Goal: Navigation & Orientation: Find specific page/section

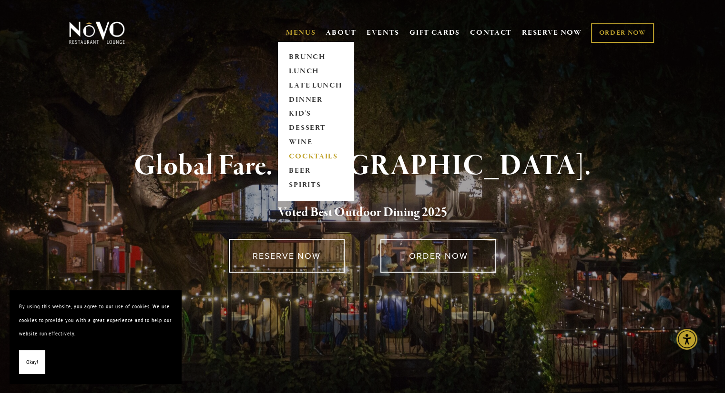
click at [316, 157] on link "COCKTAILS" at bounding box center [316, 157] width 60 height 14
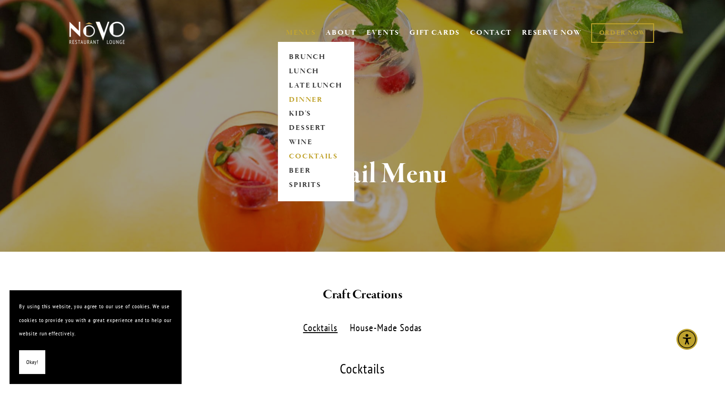
click at [293, 103] on link "DINNER" at bounding box center [316, 100] width 60 height 14
